Goal: Information Seeking & Learning: Understand process/instructions

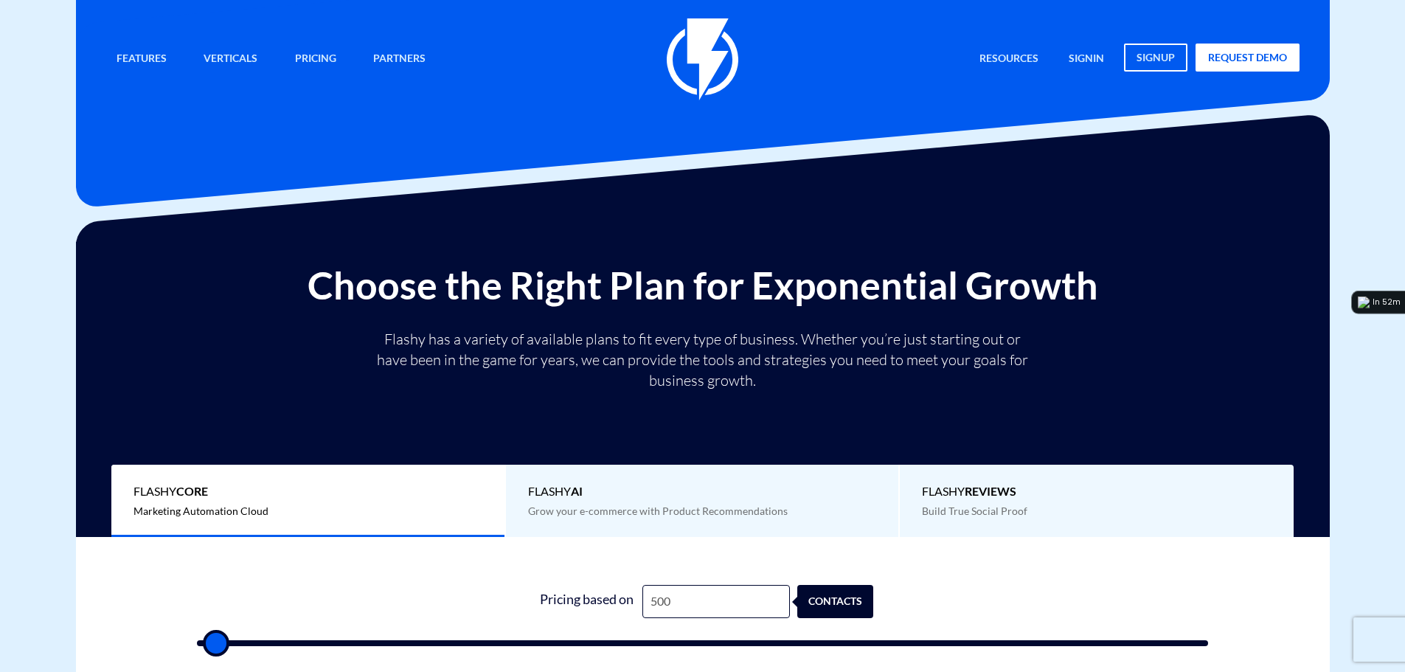
click at [670, 606] on input "500" at bounding box center [715, 601] width 147 height 33
click at [687, 603] on input "500" at bounding box center [715, 601] width 147 height 33
type input "8"
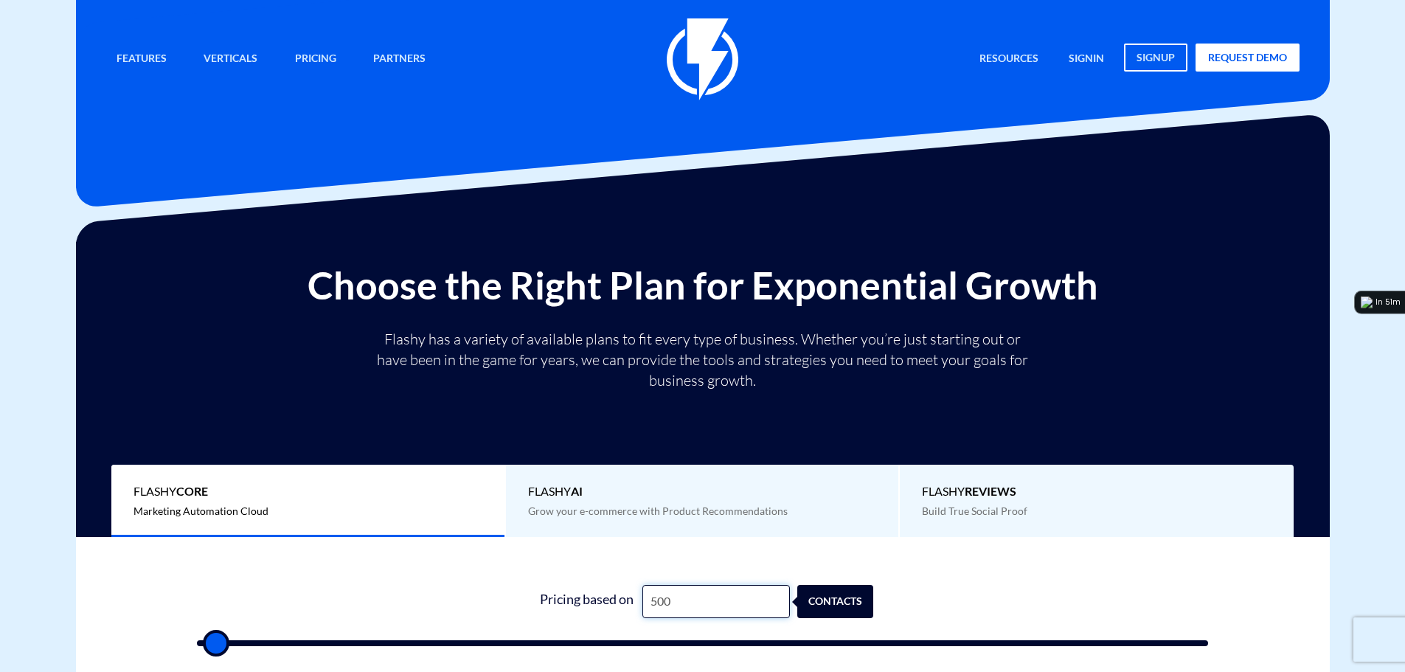
type input "500"
type input "86"
type input "500"
type input "860"
type input "1000"
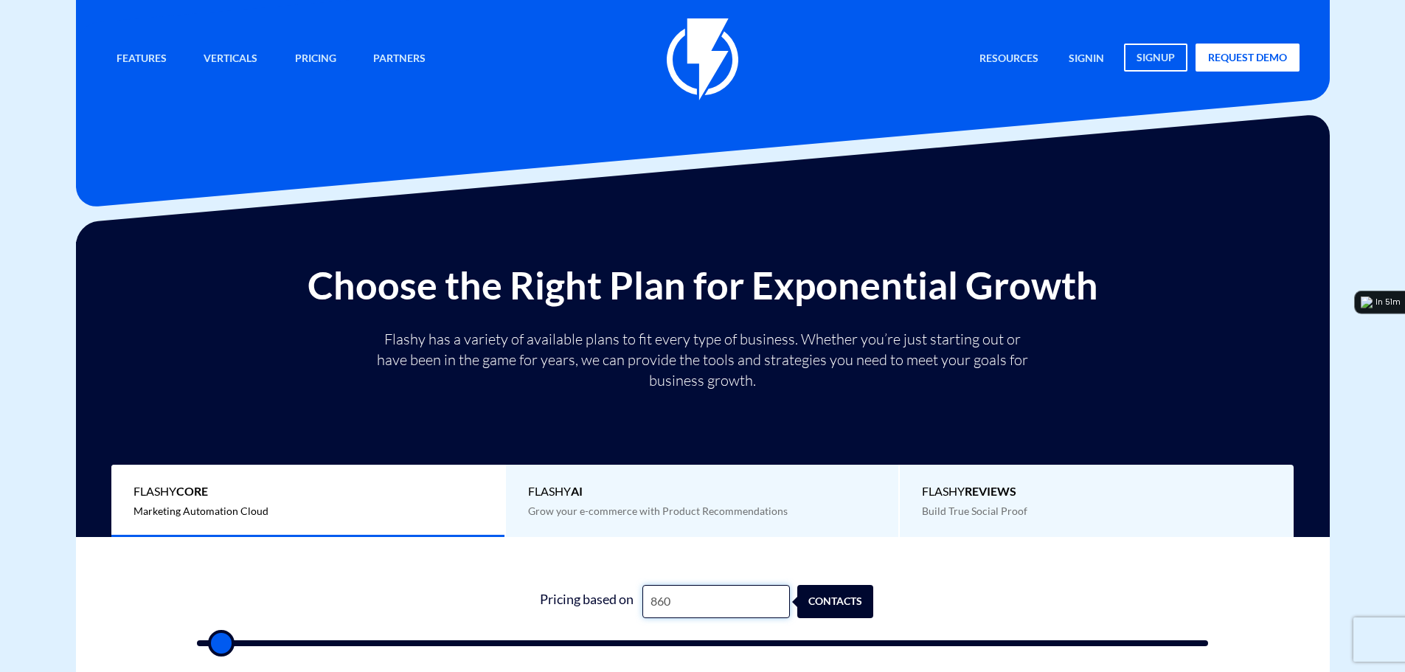
type input "8,600"
type input "8500"
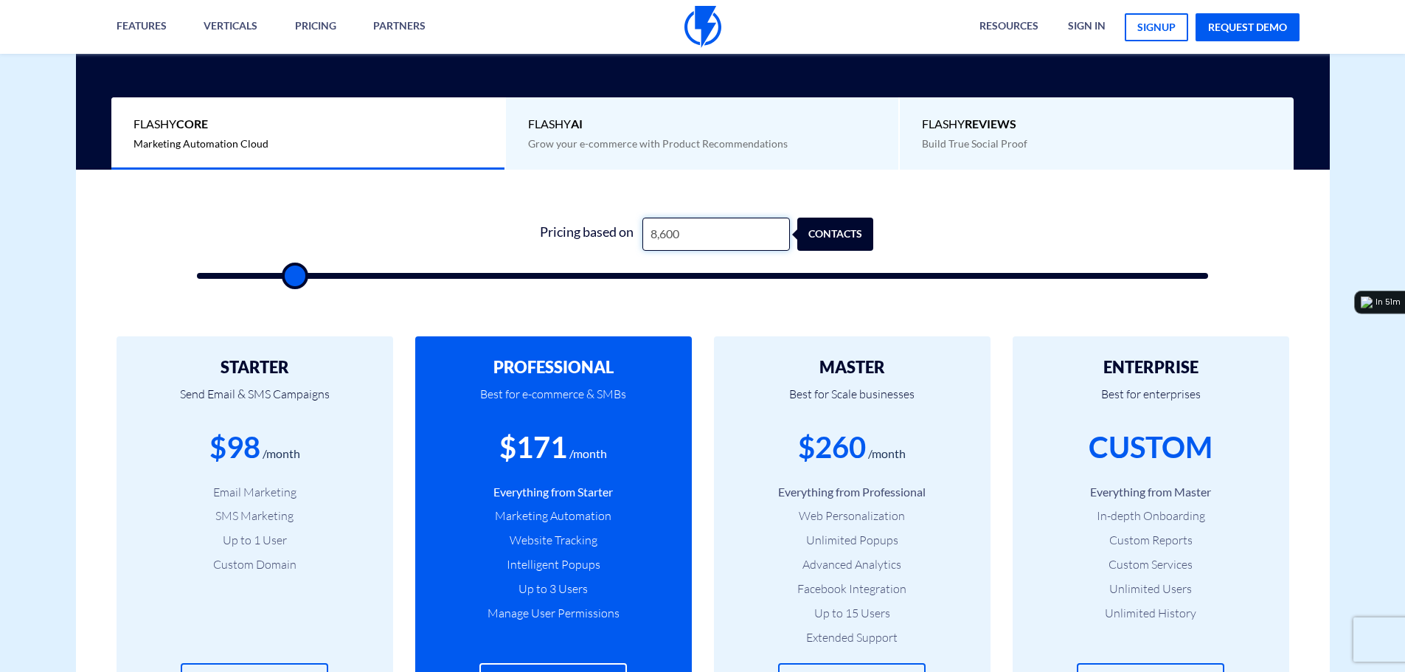
scroll to position [369, 0]
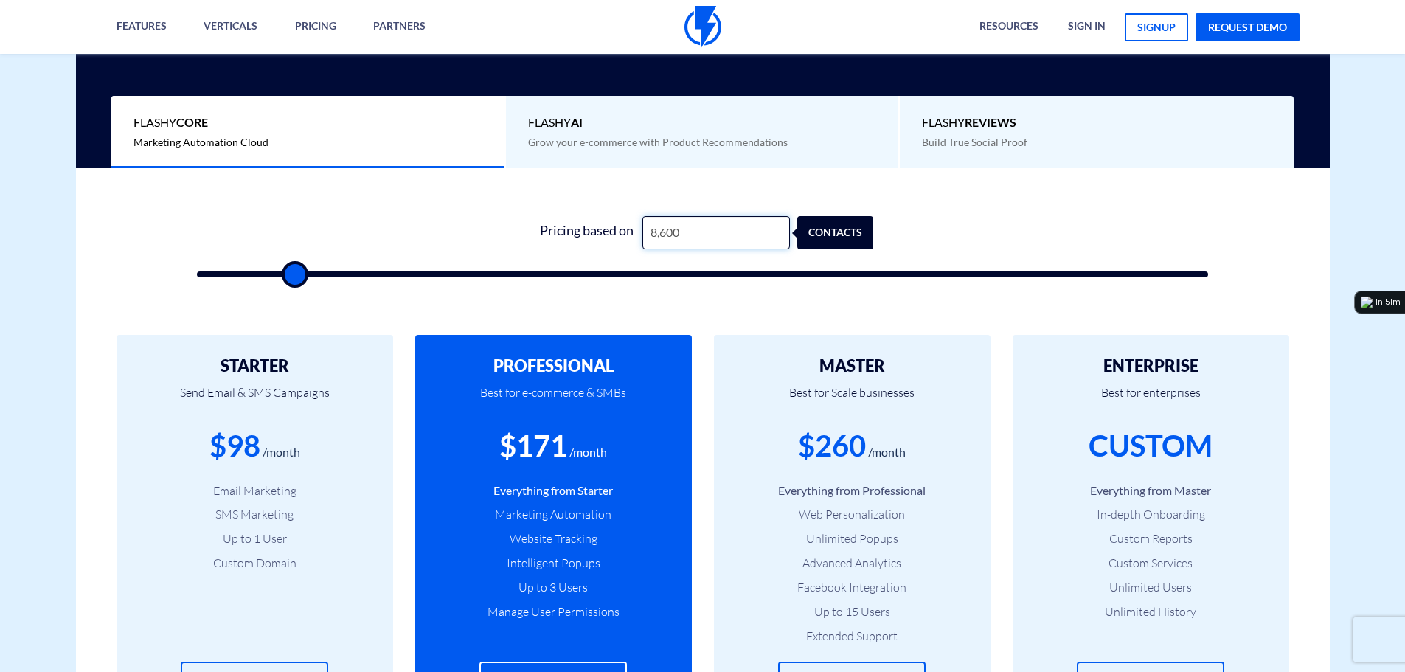
type input "8,600"
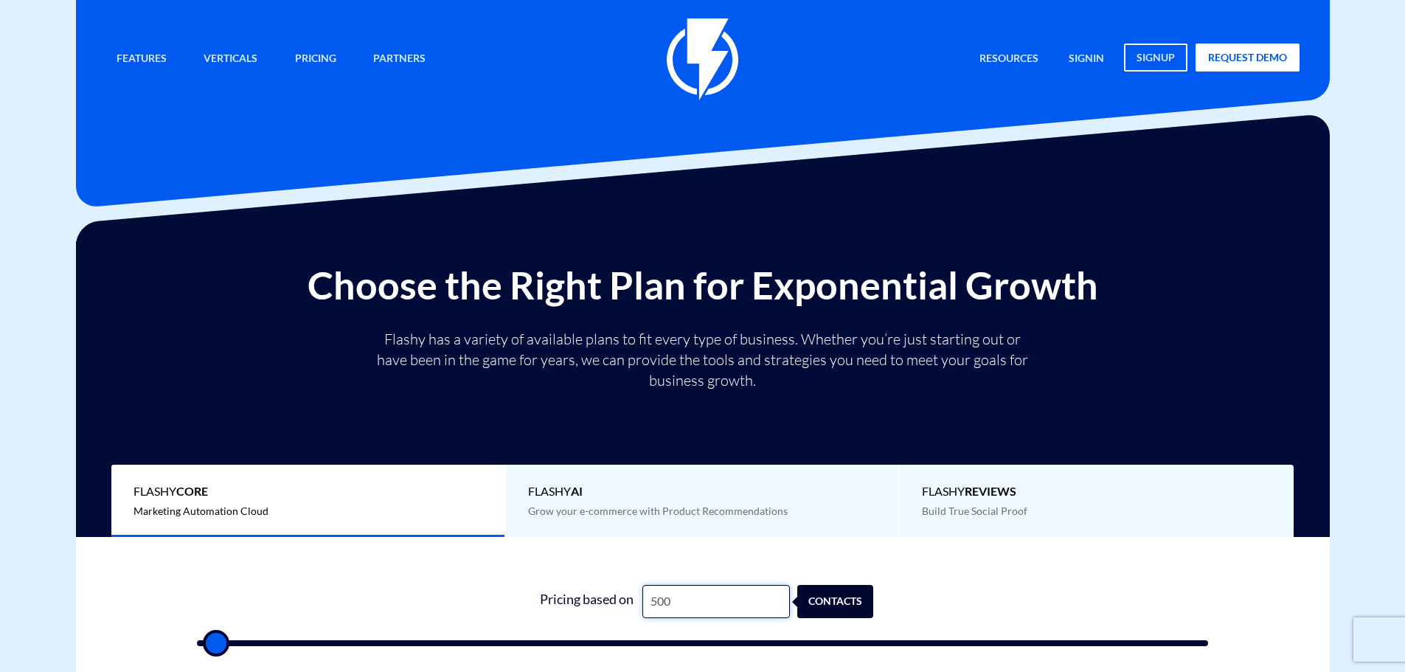
click at [673, 601] on input "500" at bounding box center [715, 601] width 147 height 33
type input "7"
type input "500"
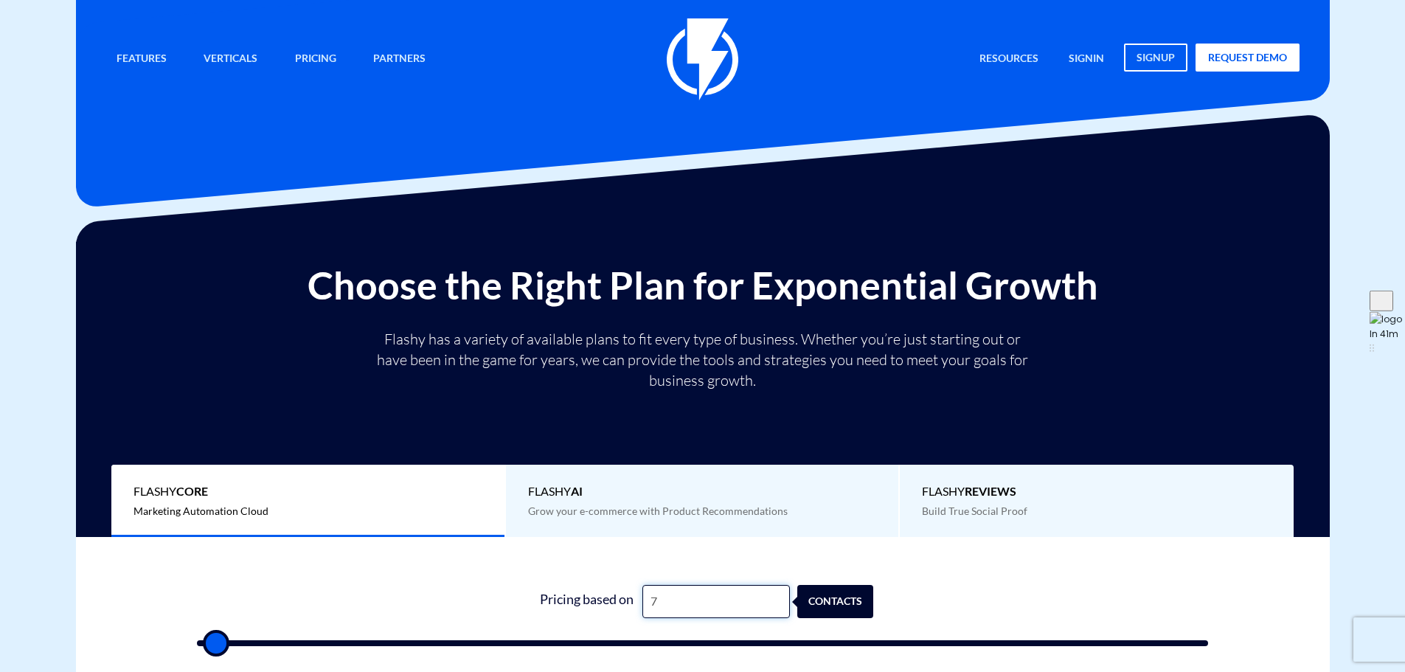
type input "70"
type input "500"
type input "700"
type input "500"
type input "7,000"
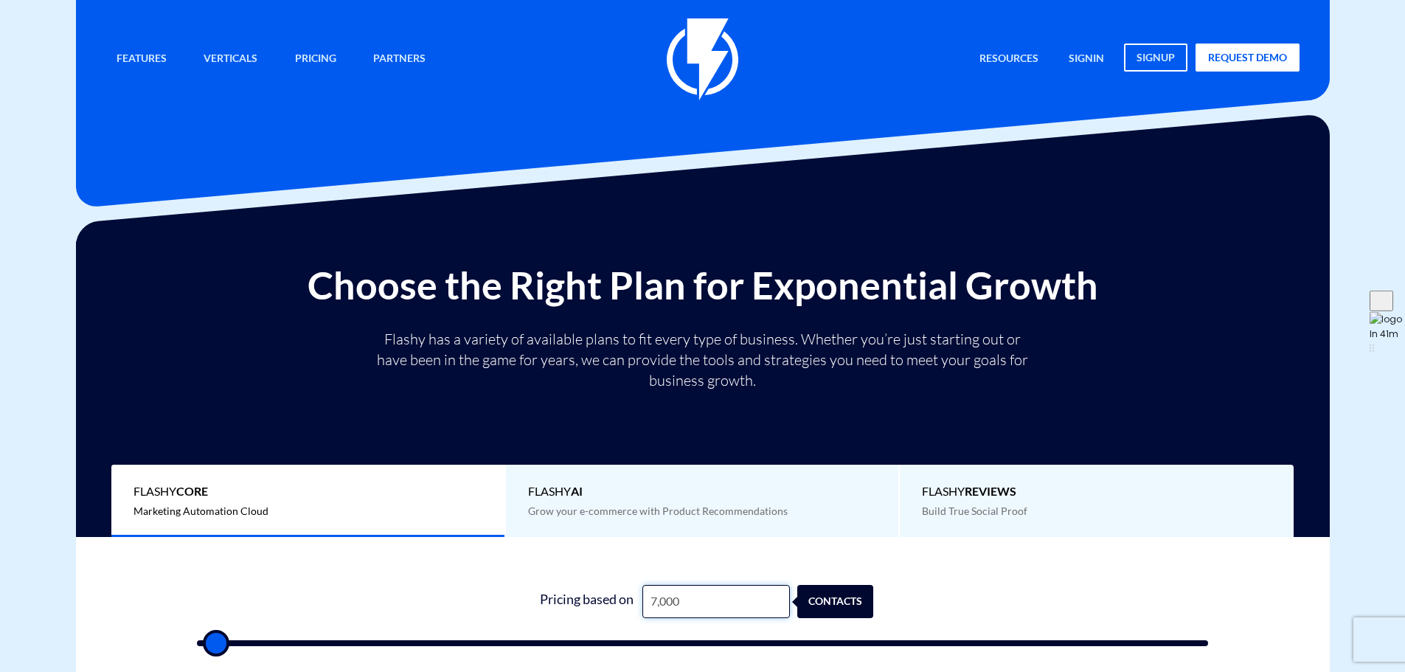
type input "7000"
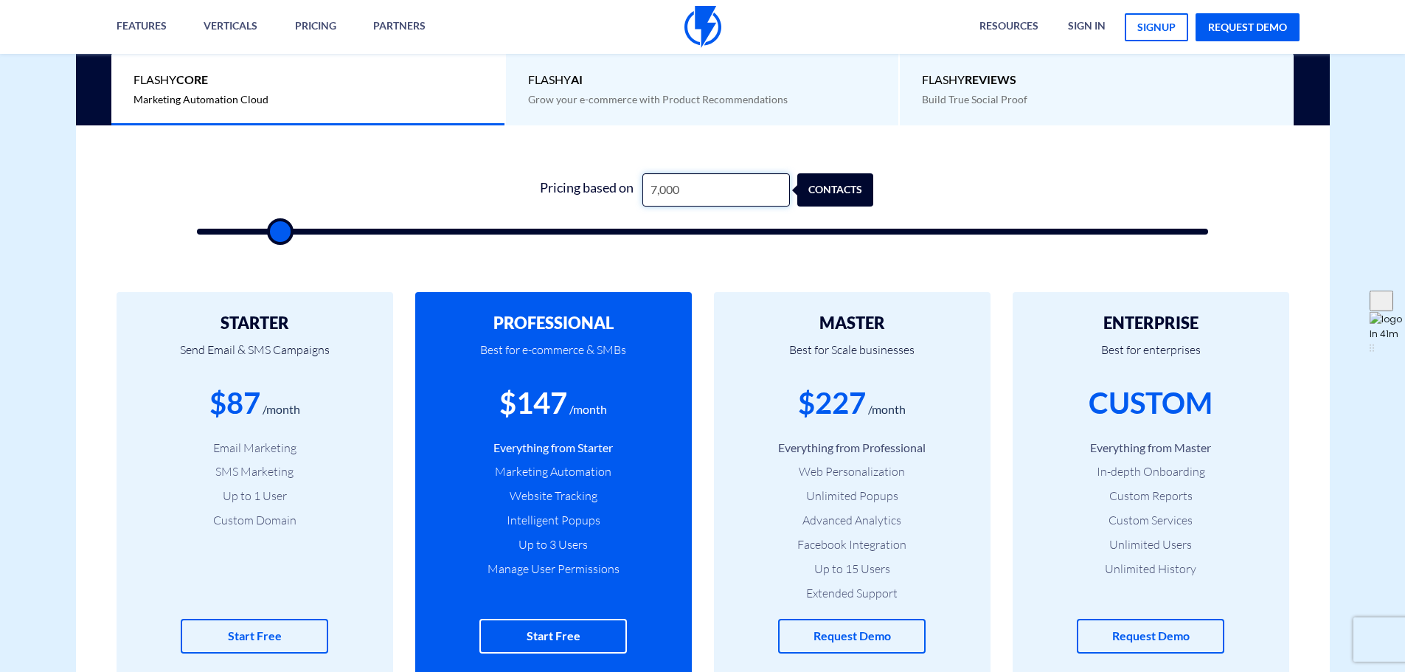
scroll to position [442, 0]
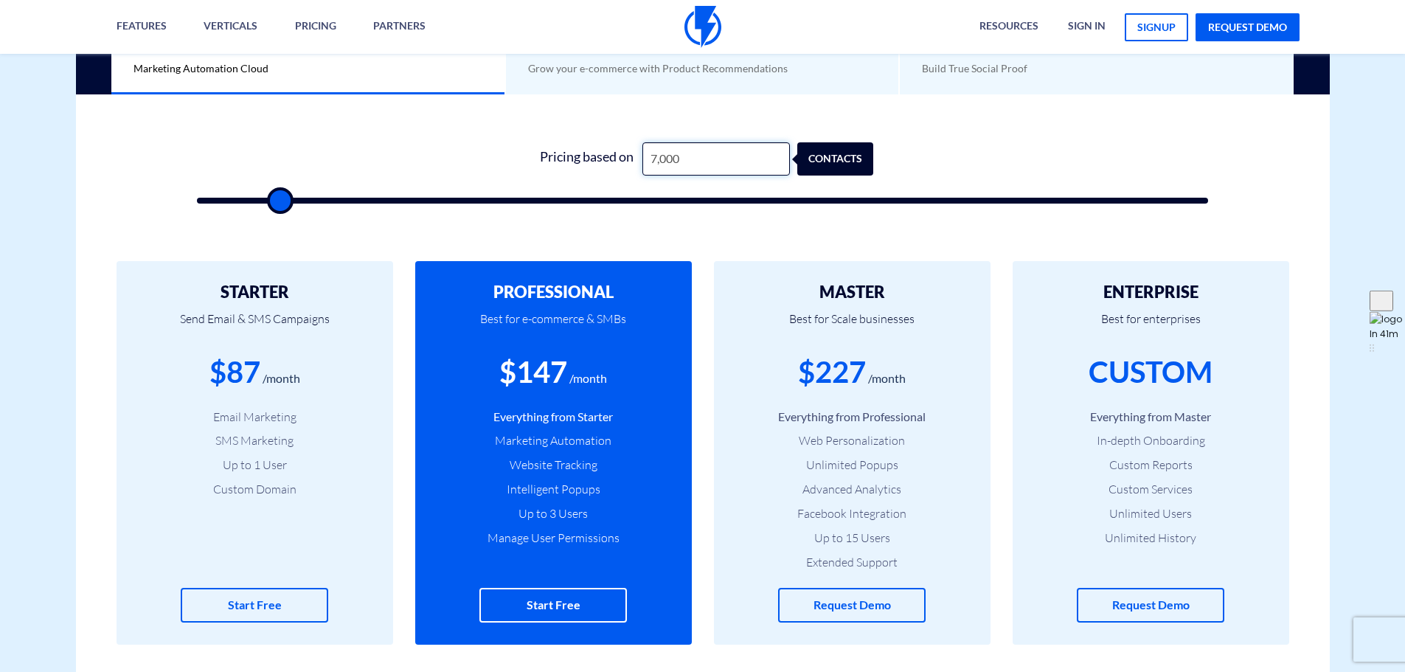
type input "7,000"
